Goal: Check status: Check status

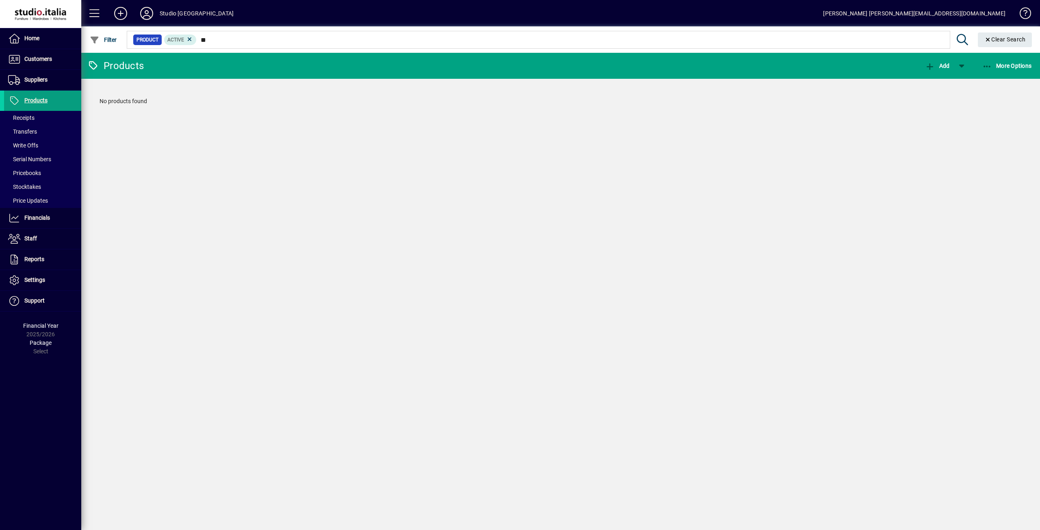
type input "*"
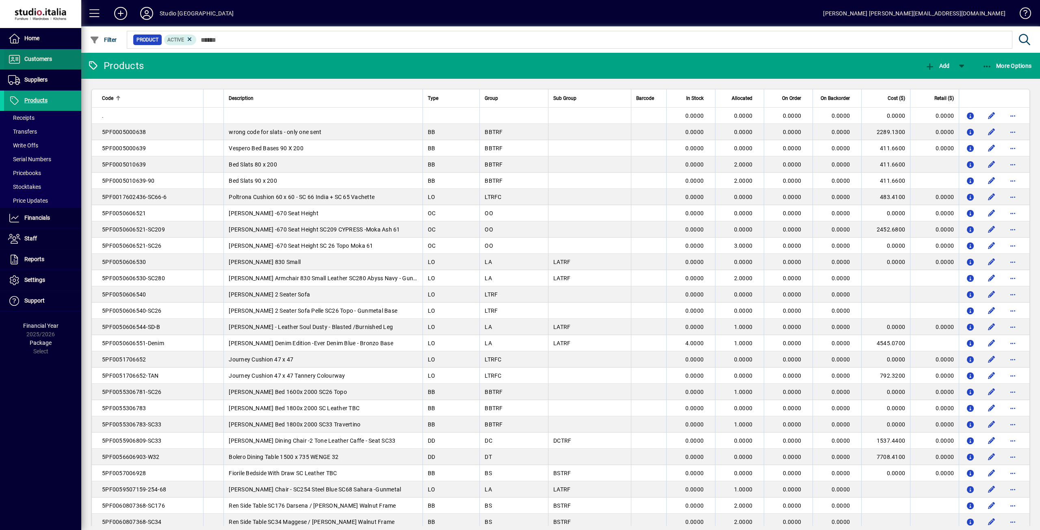
click at [32, 56] on span "Customers" at bounding box center [38, 59] width 28 height 7
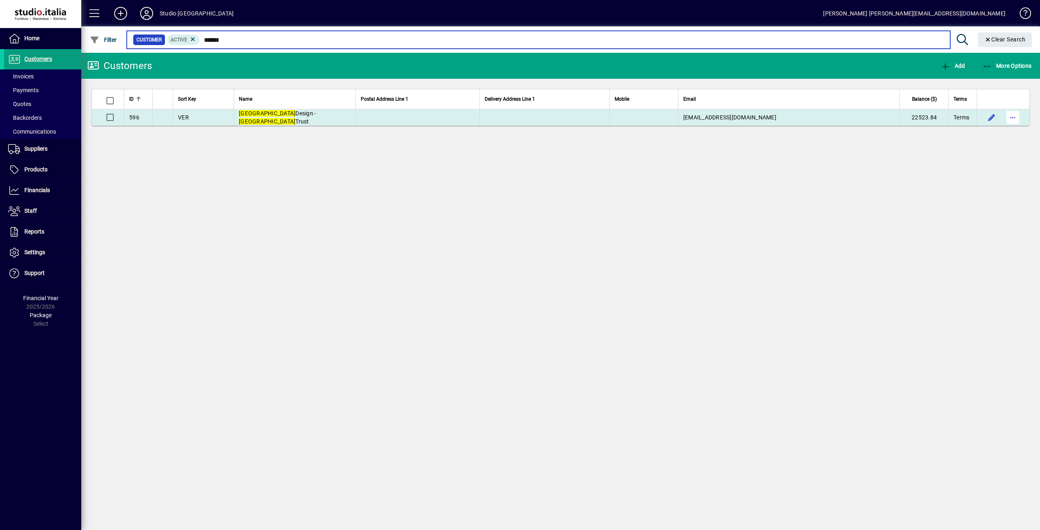
type input "******"
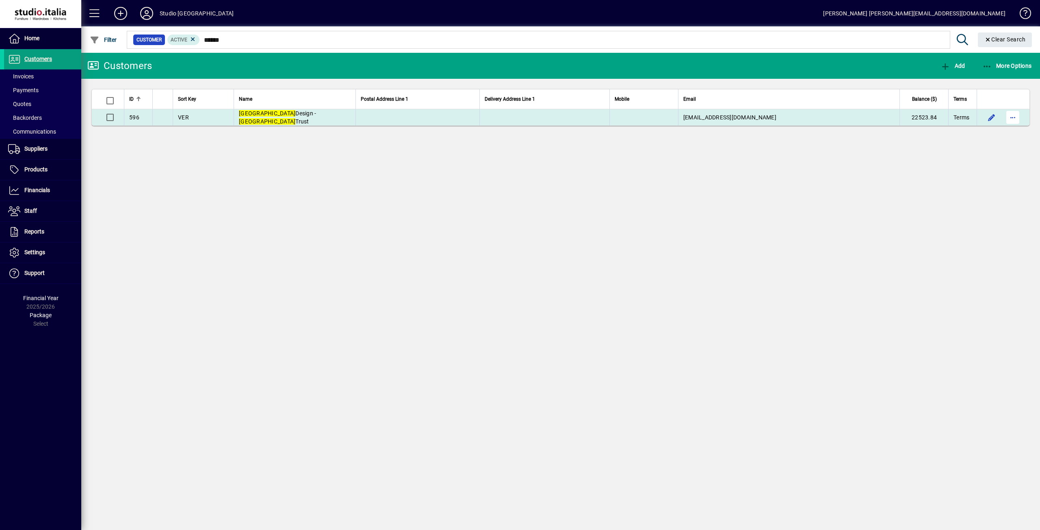
click at [1009, 117] on span "button" at bounding box center [1013, 118] width 20 height 20
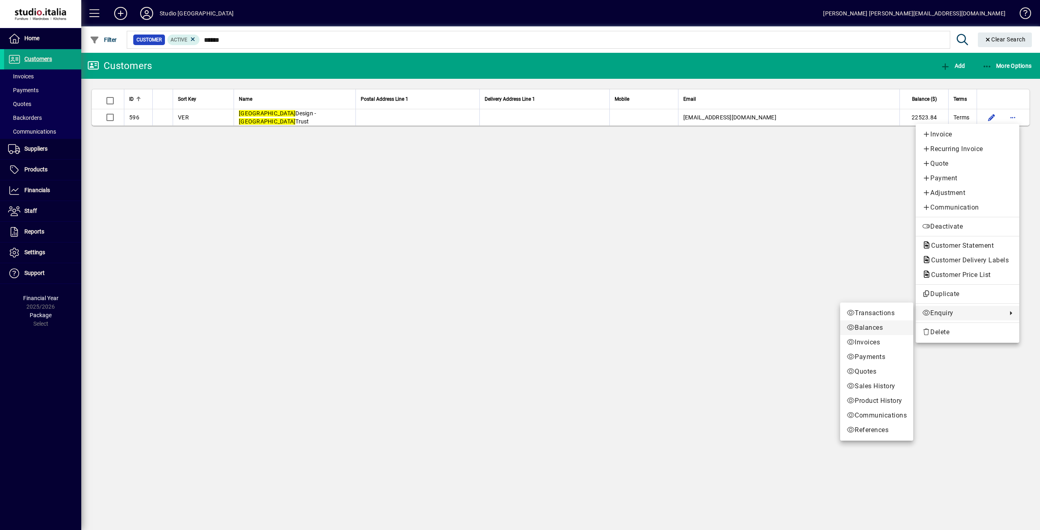
click at [880, 327] on span "Balances" at bounding box center [877, 328] width 60 height 10
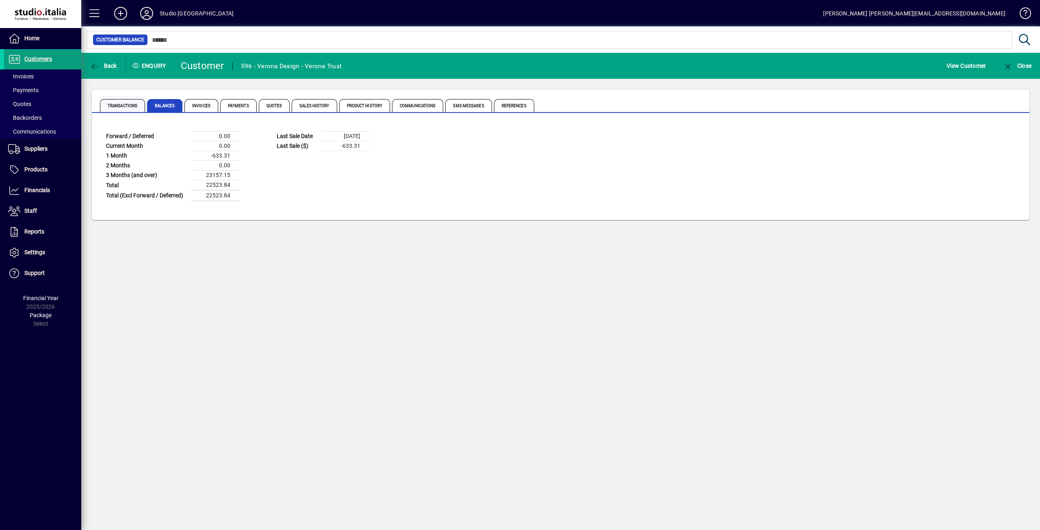
click at [116, 102] on span "Transactions" at bounding box center [122, 105] width 45 height 13
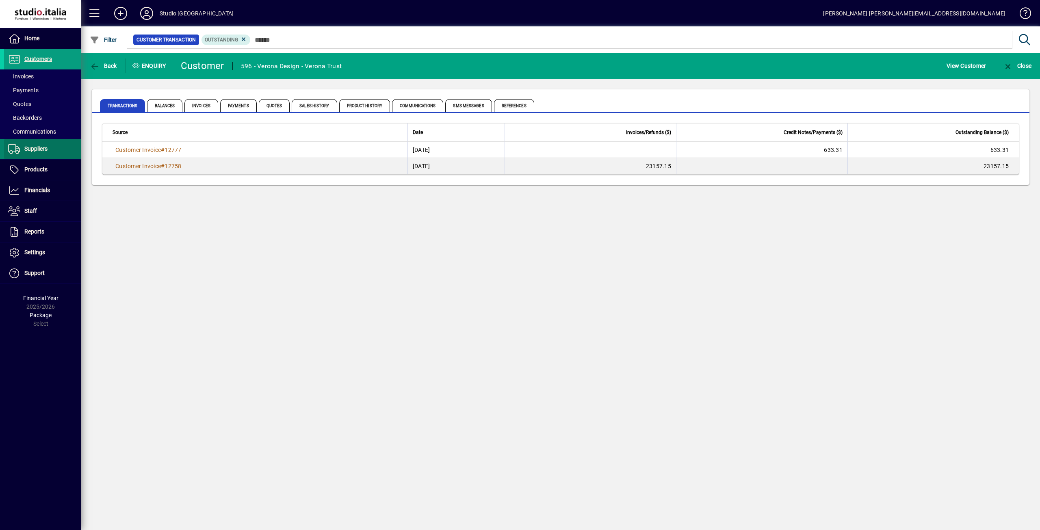
click at [33, 150] on span "Suppliers" at bounding box center [35, 148] width 23 height 7
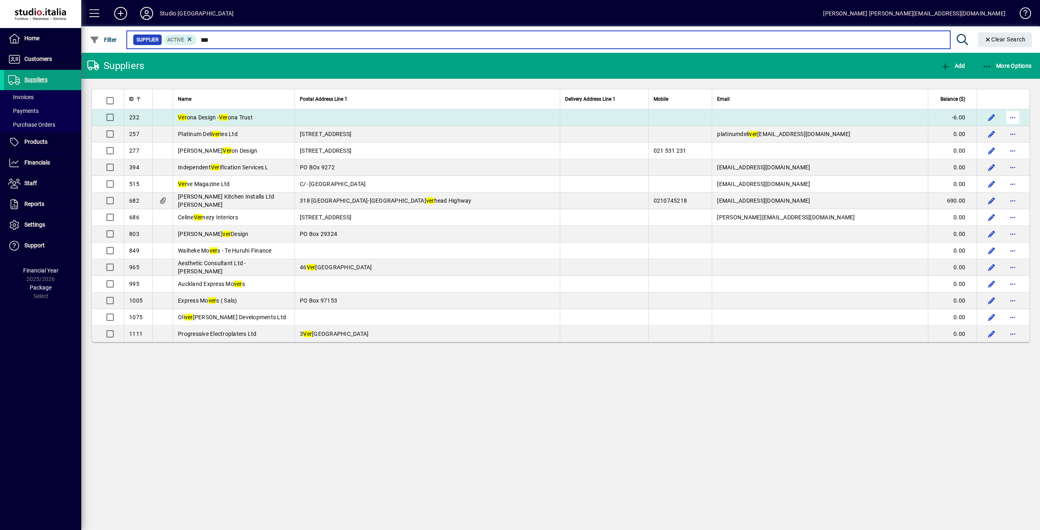
type input "***"
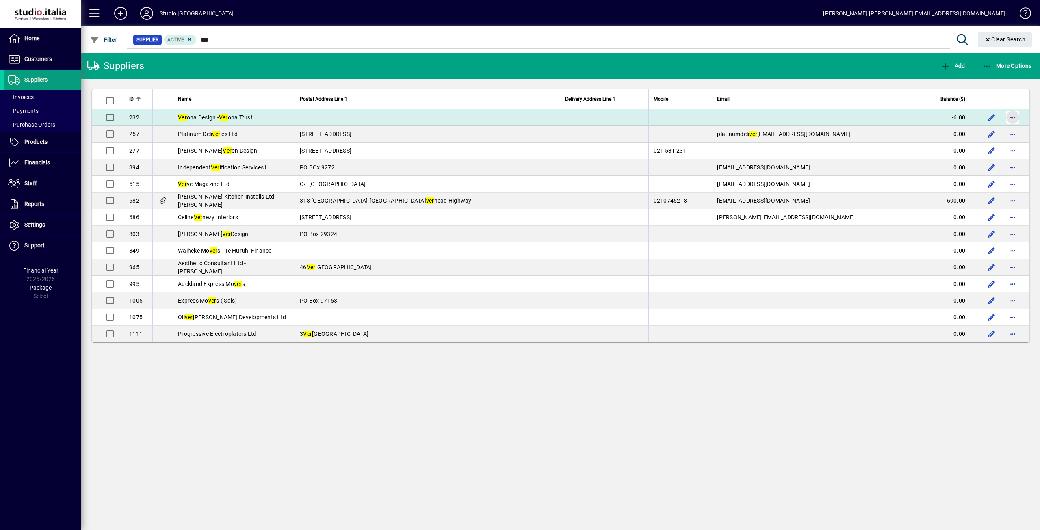
click at [1018, 117] on span "button" at bounding box center [1013, 118] width 20 height 20
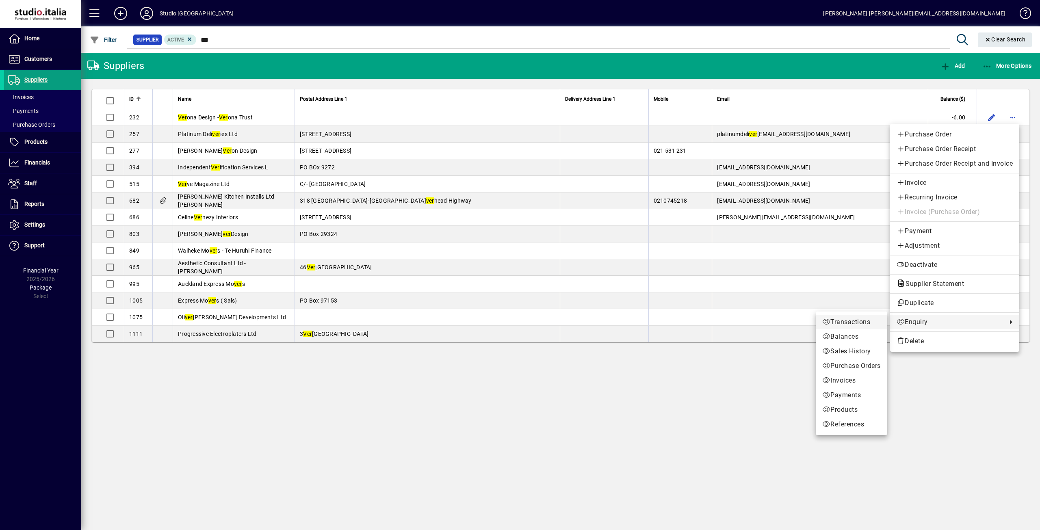
click at [853, 322] on span "Transactions" at bounding box center [851, 322] width 59 height 10
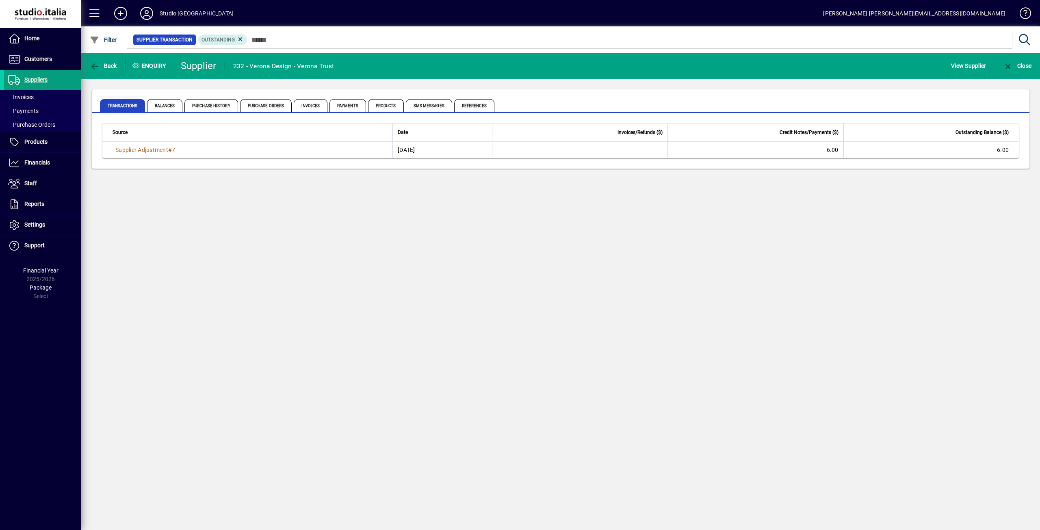
click at [132, 104] on span "Transactions" at bounding box center [122, 105] width 45 height 13
click at [167, 102] on span "Balances" at bounding box center [164, 105] width 35 height 13
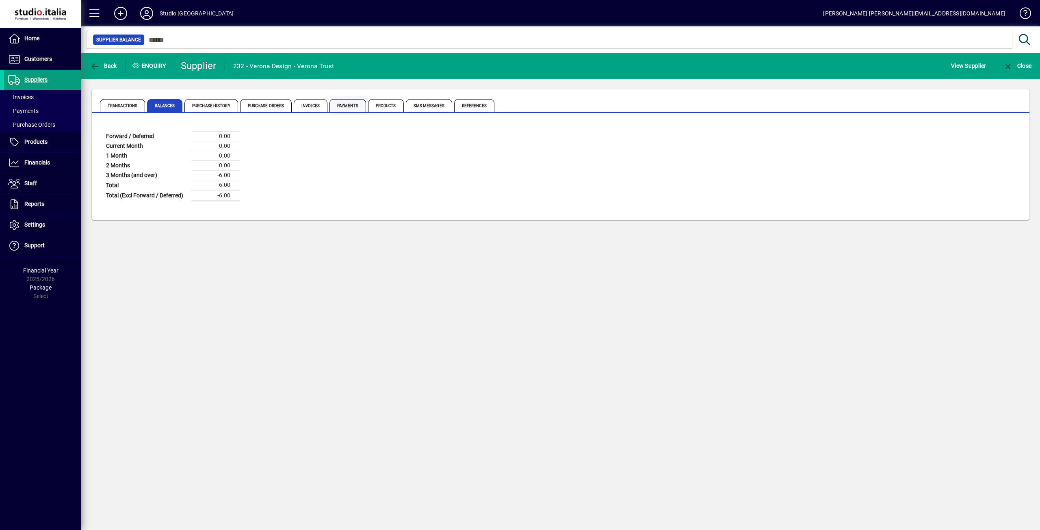
click at [354, 105] on span "Payments" at bounding box center [348, 105] width 37 height 13
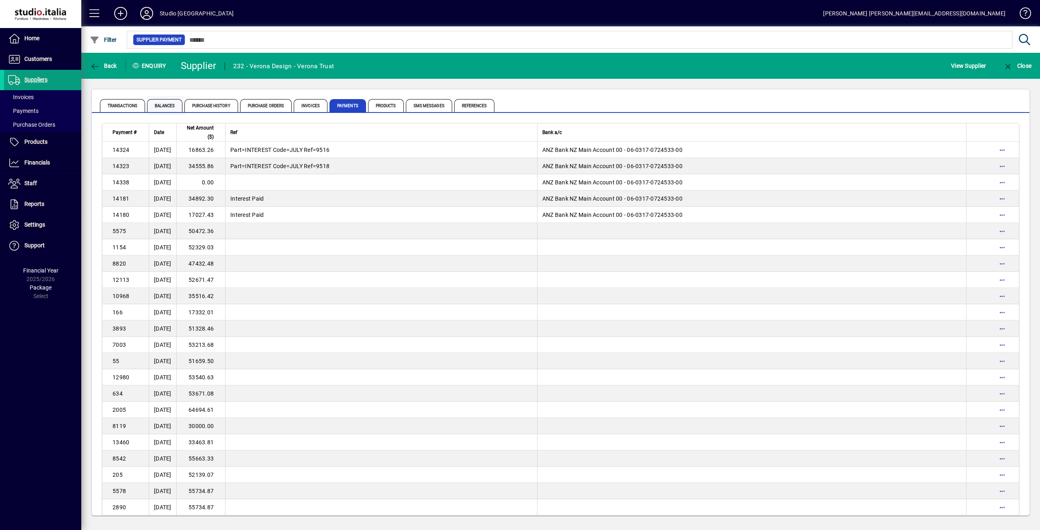
click at [168, 107] on span "Balances" at bounding box center [164, 105] width 35 height 13
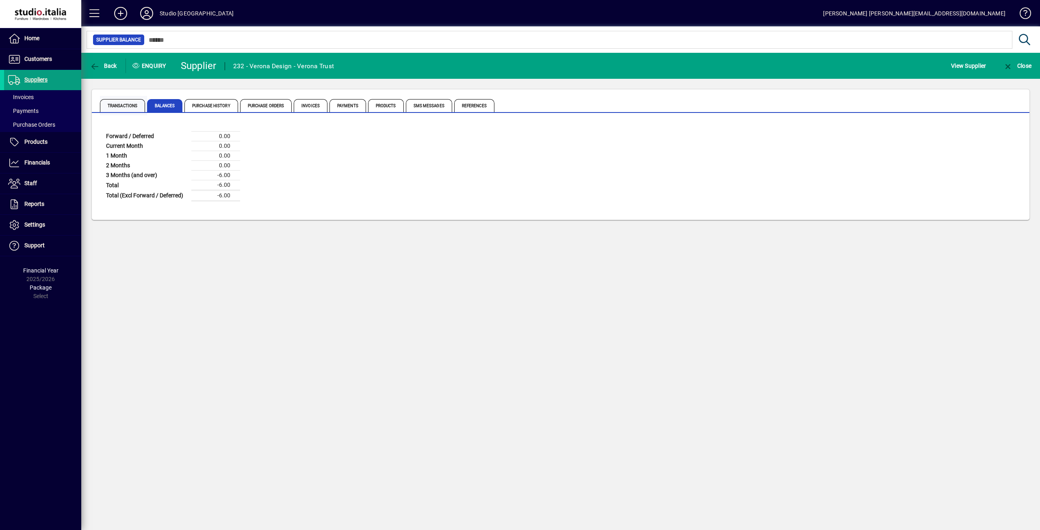
click at [110, 102] on span "Transactions" at bounding box center [122, 105] width 45 height 13
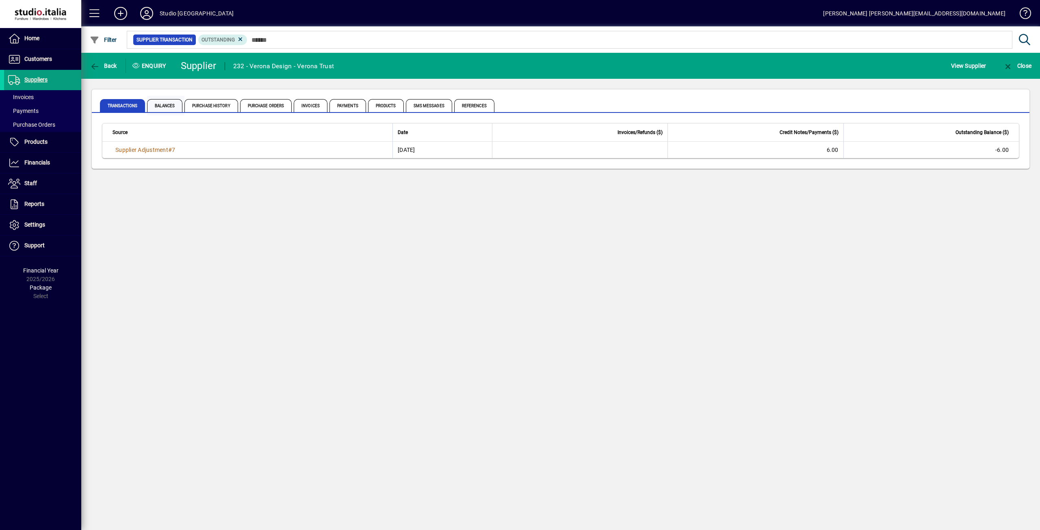
click at [165, 109] on span "Balances" at bounding box center [164, 105] width 35 height 13
